Goal: Ask a question

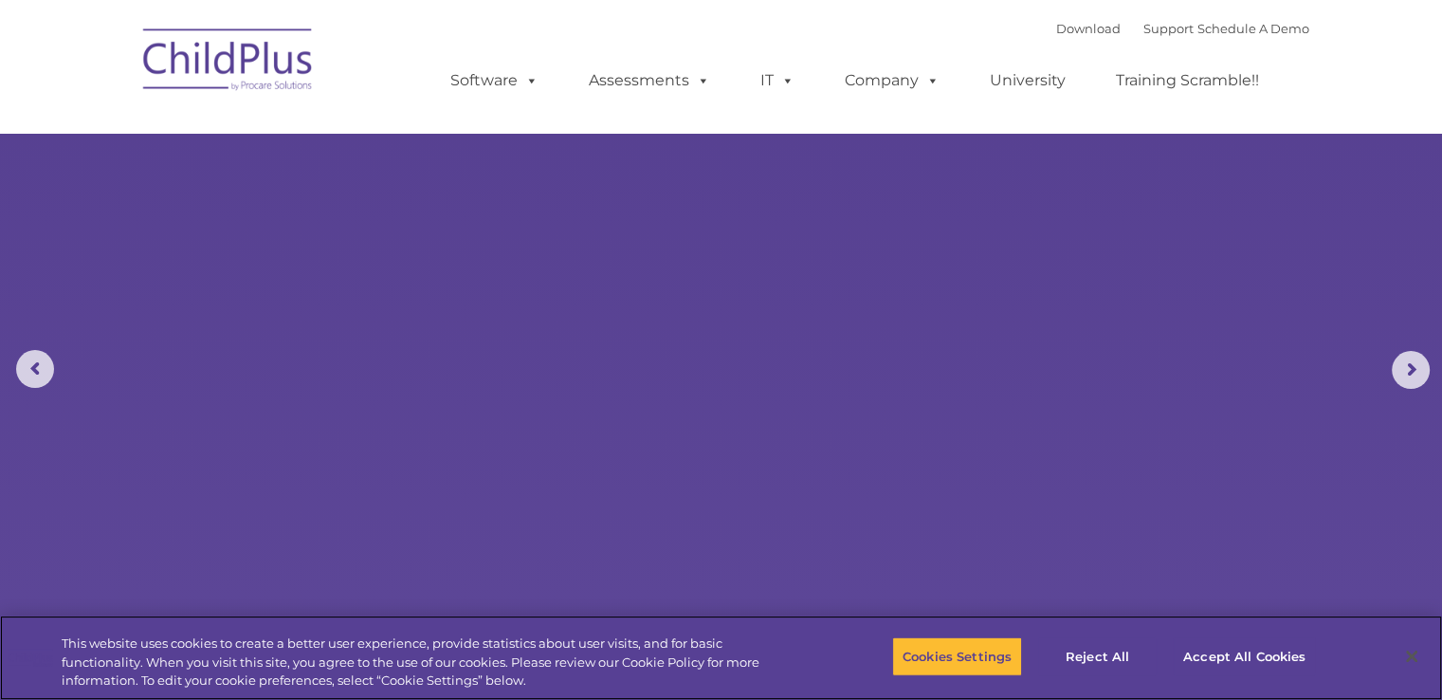
select select "MEDIUM"
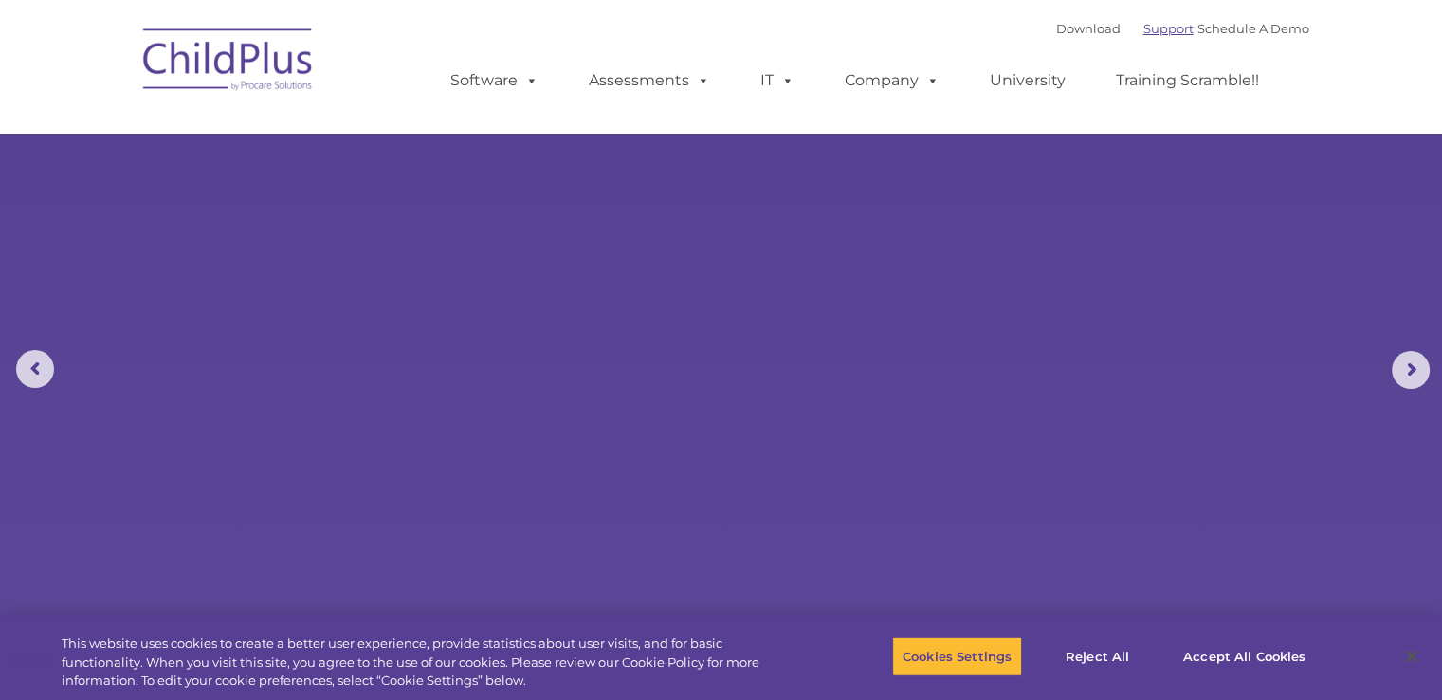
click at [1143, 32] on link "Support" at bounding box center [1168, 28] width 50 height 15
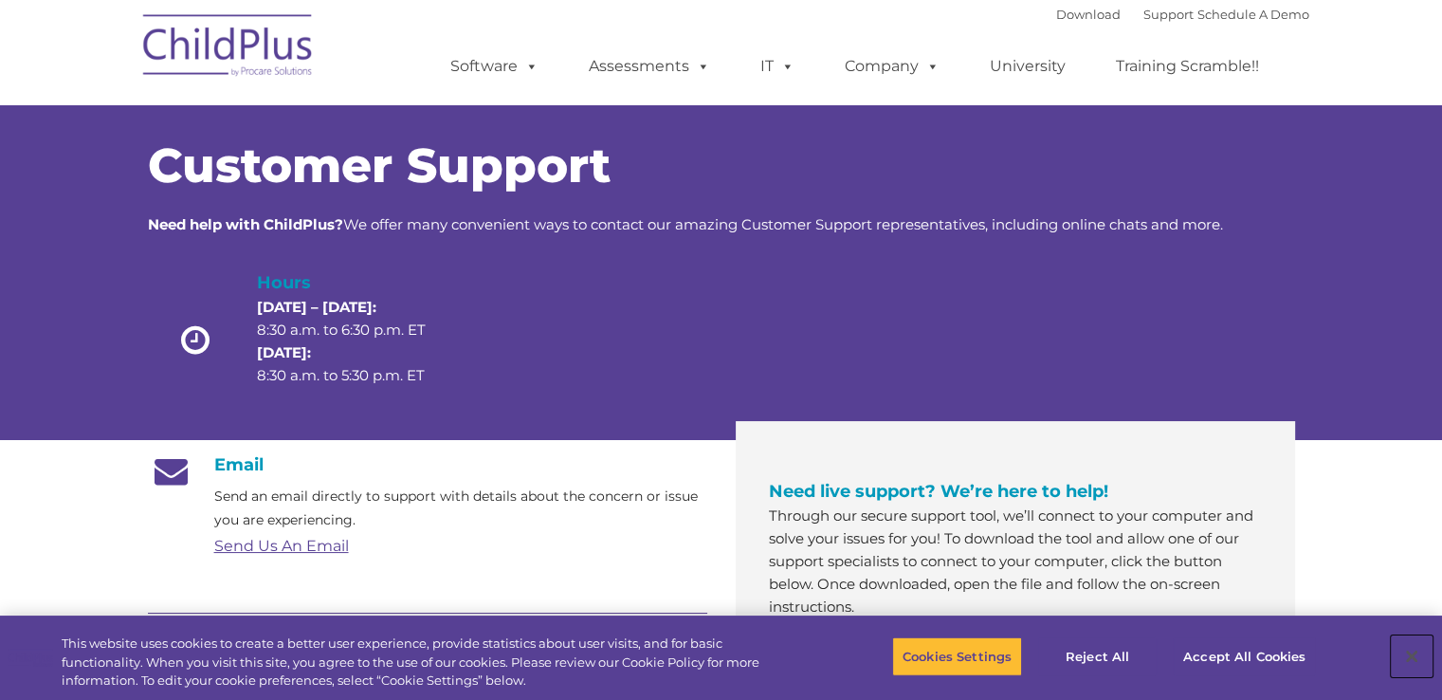
click at [1411, 661] on button "Close" at bounding box center [1412, 656] width 42 height 42
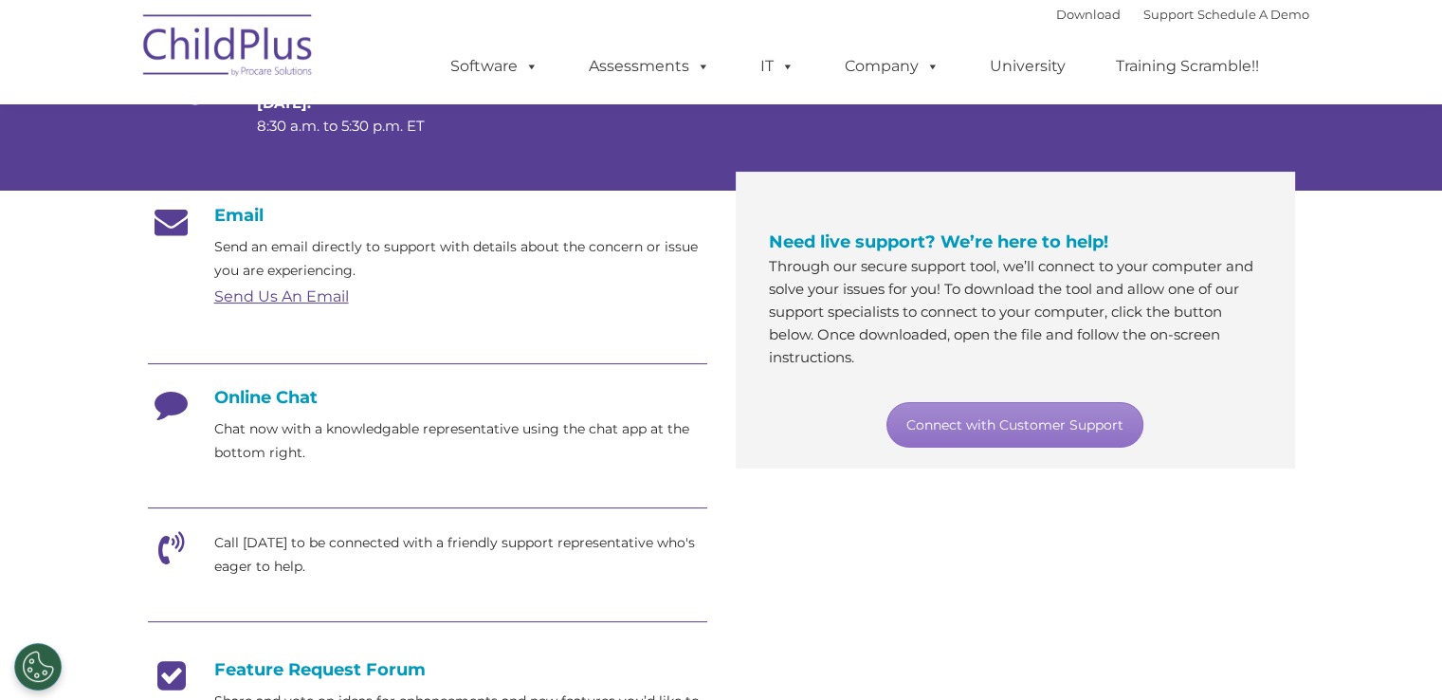
scroll to position [246, 0]
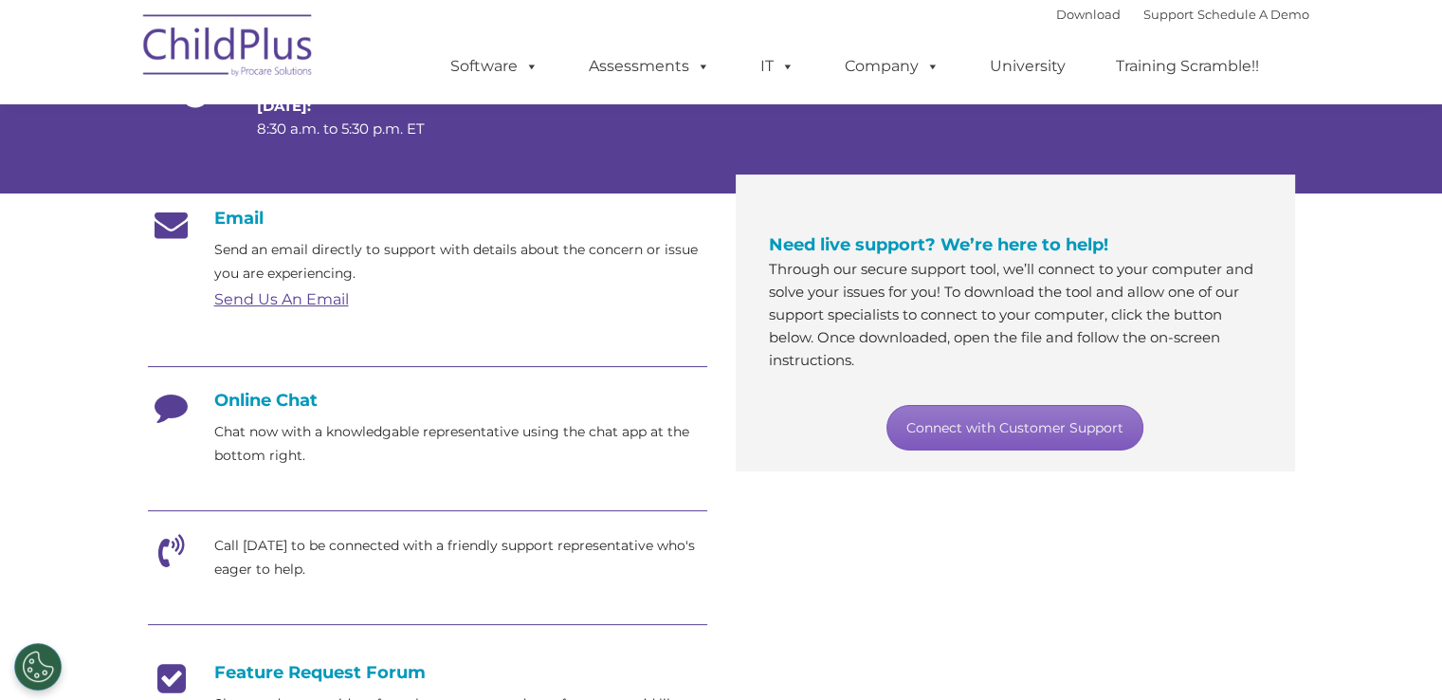
click at [974, 425] on link "Connect with Customer Support" at bounding box center [1014, 427] width 257 height 45
